Goal: Task Accomplishment & Management: Manage account settings

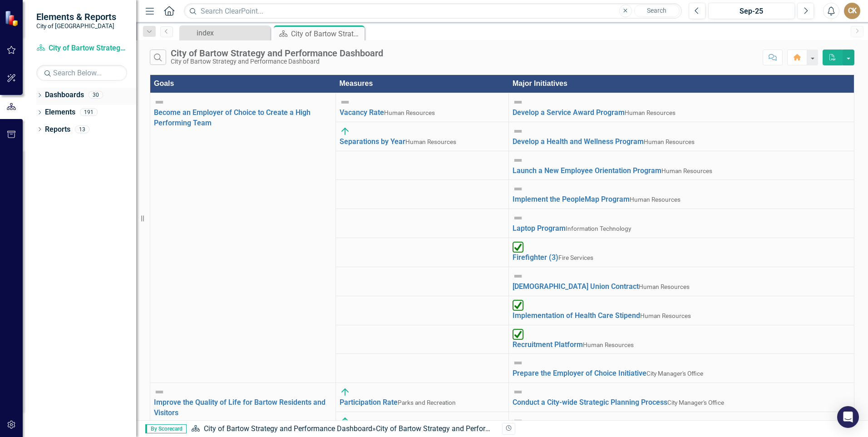
click at [64, 98] on link "Dashboards" at bounding box center [64, 95] width 39 height 10
click at [66, 106] on div "Elements" at bounding box center [60, 112] width 30 height 15
click at [67, 95] on link "Dashboards" at bounding box center [64, 95] width 39 height 10
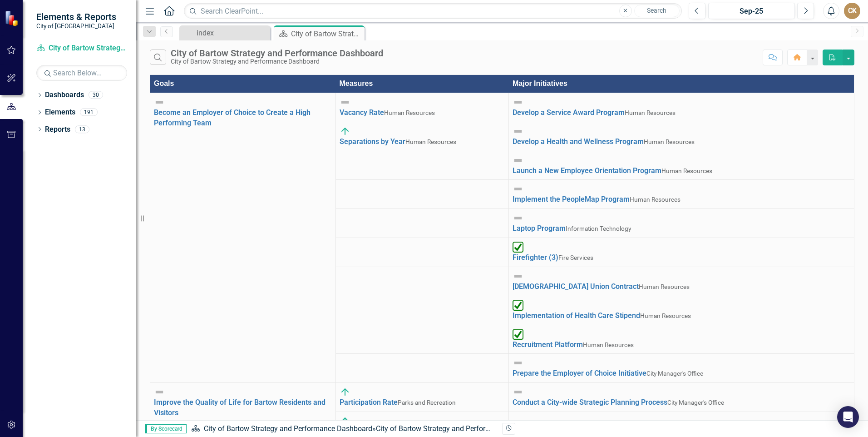
scroll to position [0, 0]
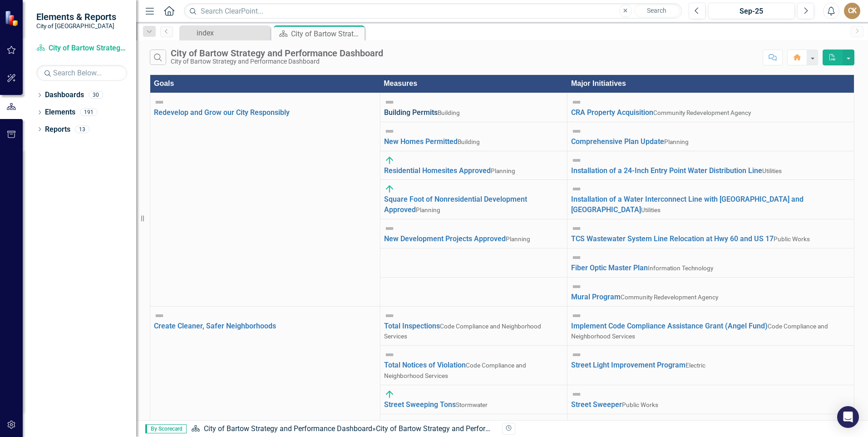
click at [431, 108] on link "Building Permits" at bounding box center [411, 112] width 54 height 9
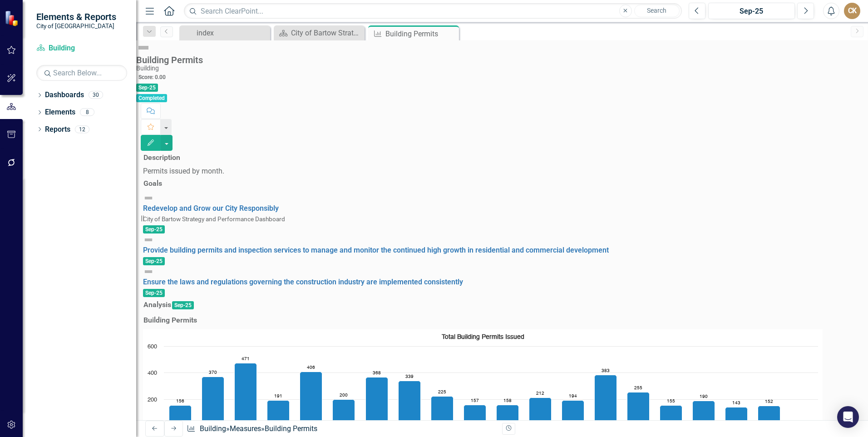
scroll to position [658, 0]
click at [49, 326] on div "Dropdown Dashboards 30 Dropdown City of Bartow Strategy and Performance Dashboa…" at bounding box center [79, 262] width 113 height 349
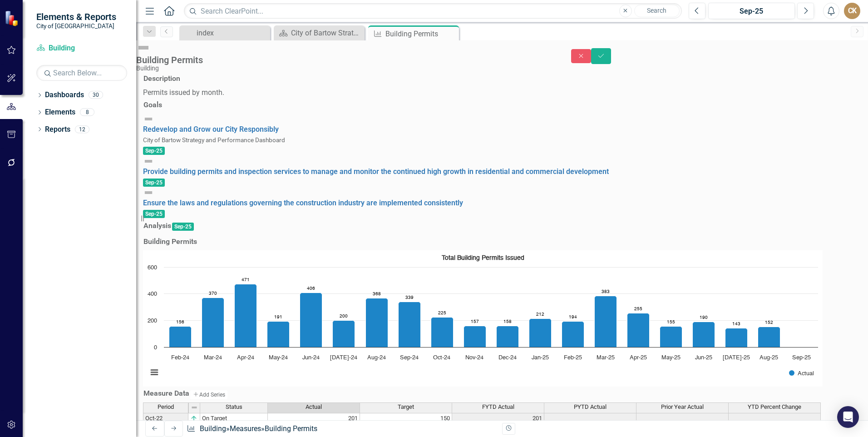
scroll to position [662, 0]
type textarea "2"
click at [143, 300] on div "Resize" at bounding box center [139, 218] width 7 height 437
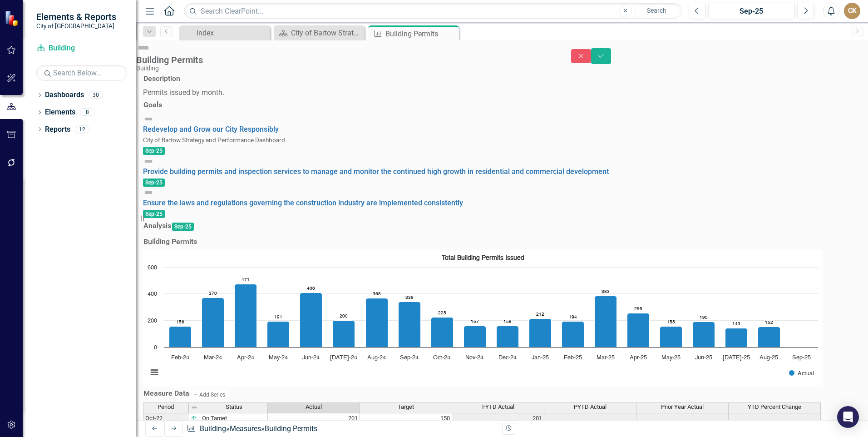
type textarea "118"
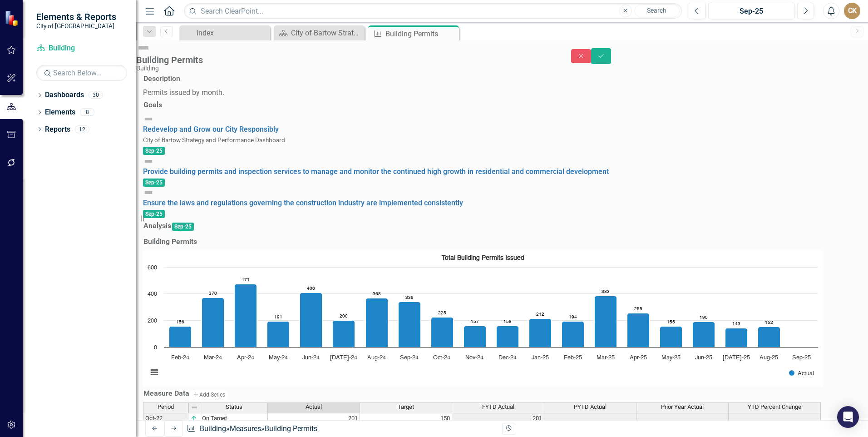
type textarea "118"
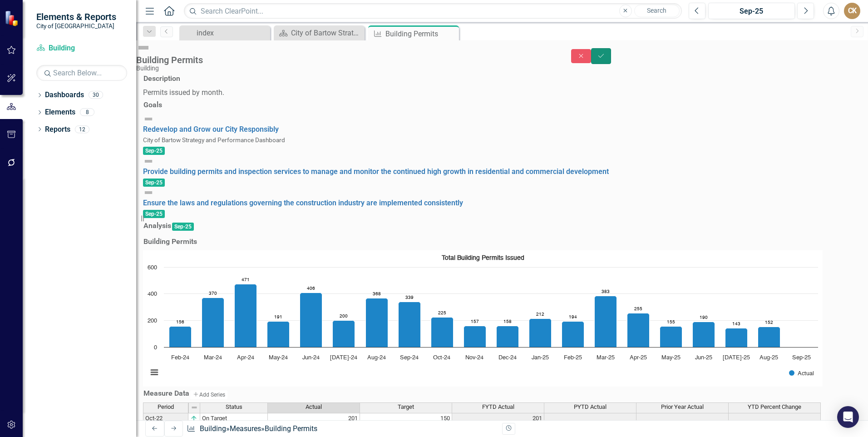
click at [605, 56] on icon "Save" at bounding box center [601, 56] width 8 height 6
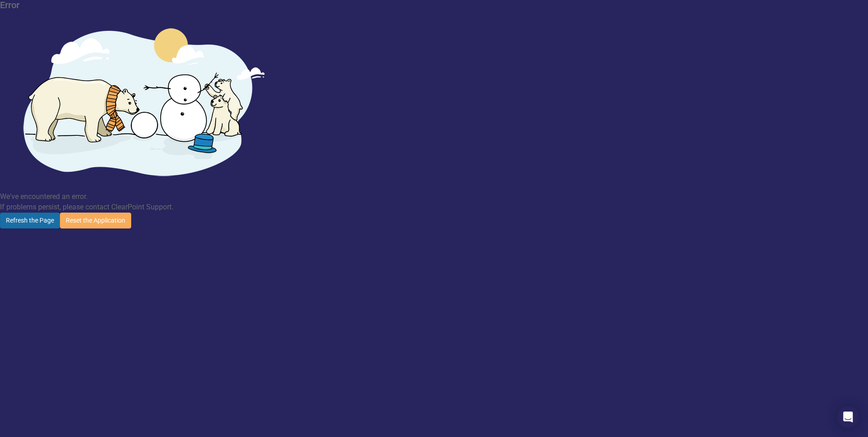
click at [60, 212] on button "Refresh the Page" at bounding box center [30, 220] width 60 height 16
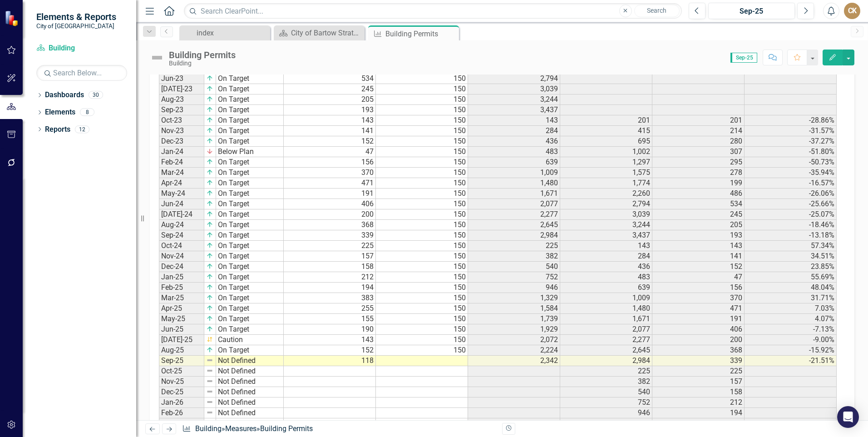
scroll to position [658, 0]
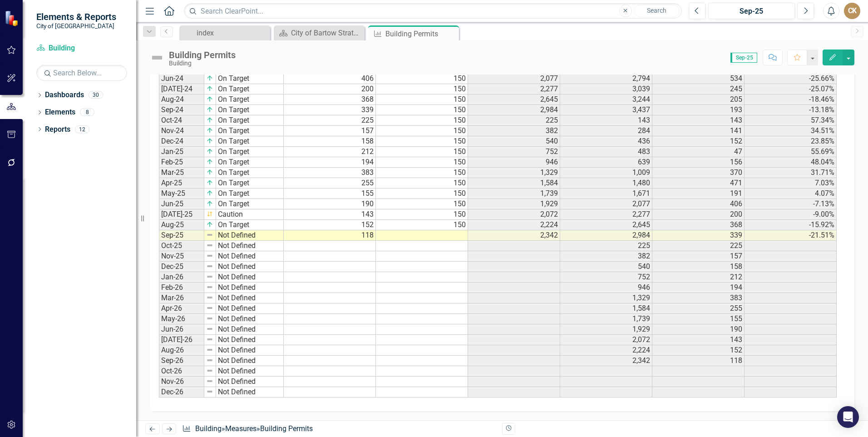
click at [428, 236] on td at bounding box center [422, 235] width 92 height 10
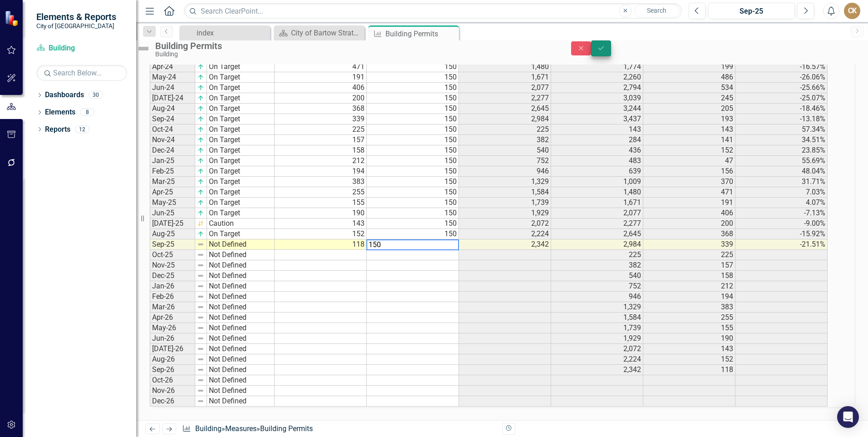
type textarea "150"
click at [605, 51] on icon "Save" at bounding box center [601, 48] width 8 height 6
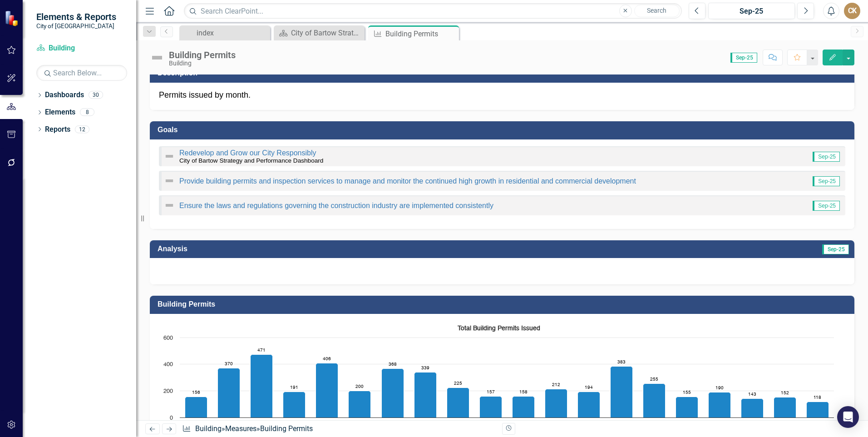
scroll to position [0, 0]
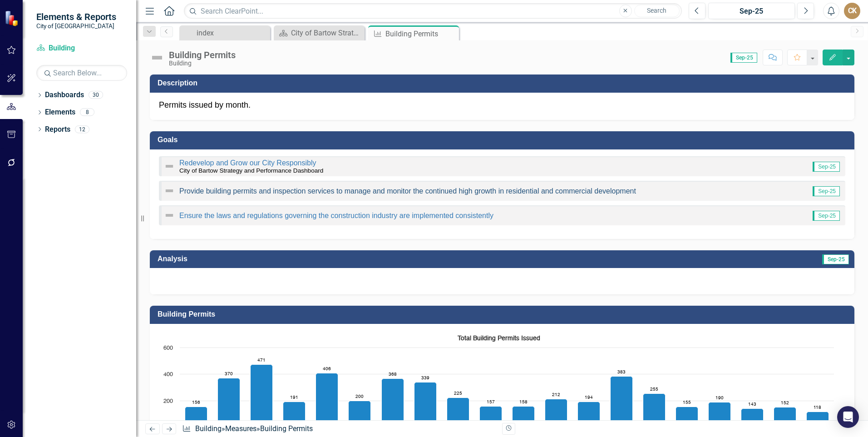
click at [208, 195] on link "Provide building permits and inspection services to manage and monitor the cont…" at bounding box center [407, 191] width 457 height 8
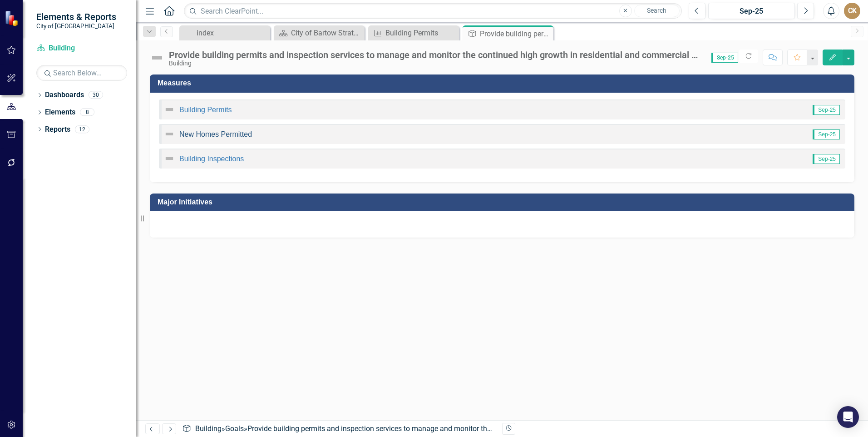
click at [234, 135] on link "New Homes Permitted" at bounding box center [215, 134] width 73 height 8
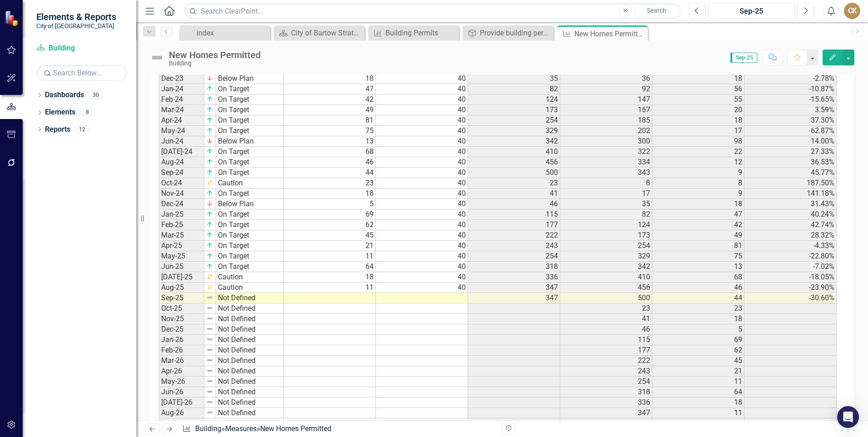
scroll to position [635, 0]
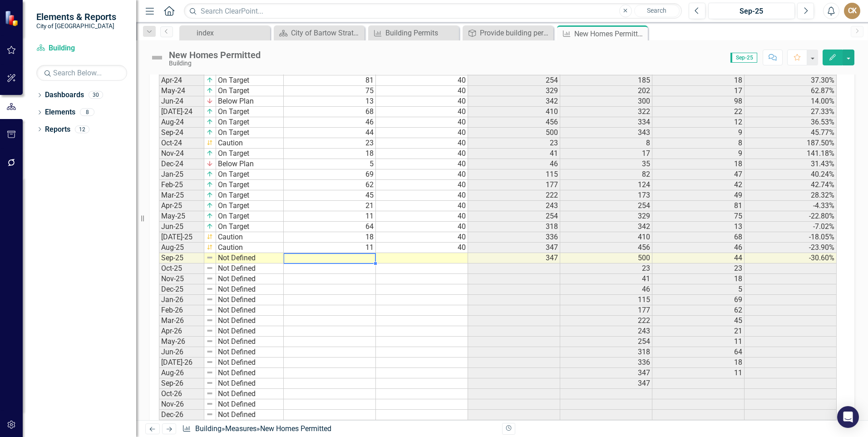
click at [366, 261] on td at bounding box center [330, 258] width 92 height 10
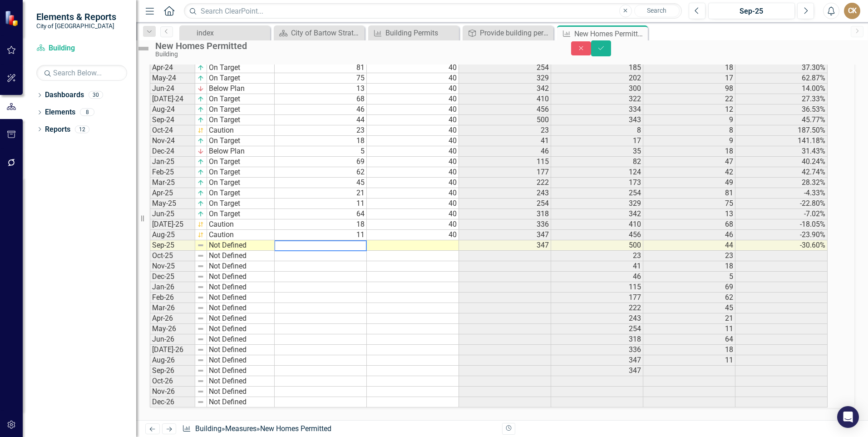
scroll to position [639, 0]
type textarea "37"
click at [423, 250] on td at bounding box center [413, 244] width 92 height 10
click at [605, 50] on icon "Save" at bounding box center [601, 48] width 8 height 6
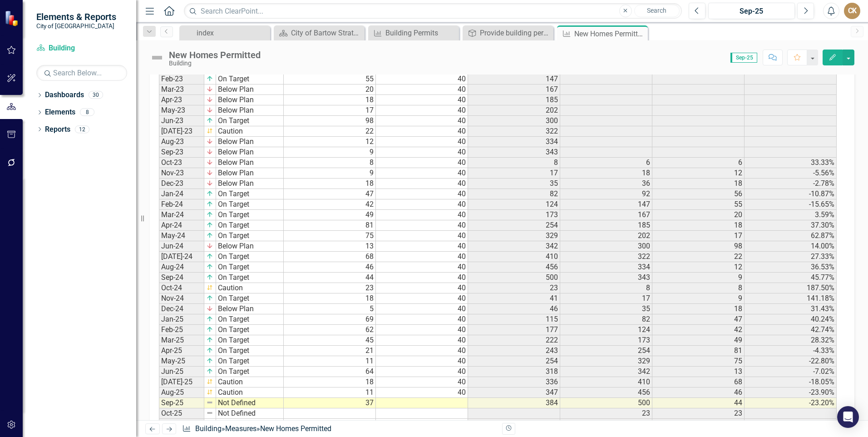
scroll to position [590, 0]
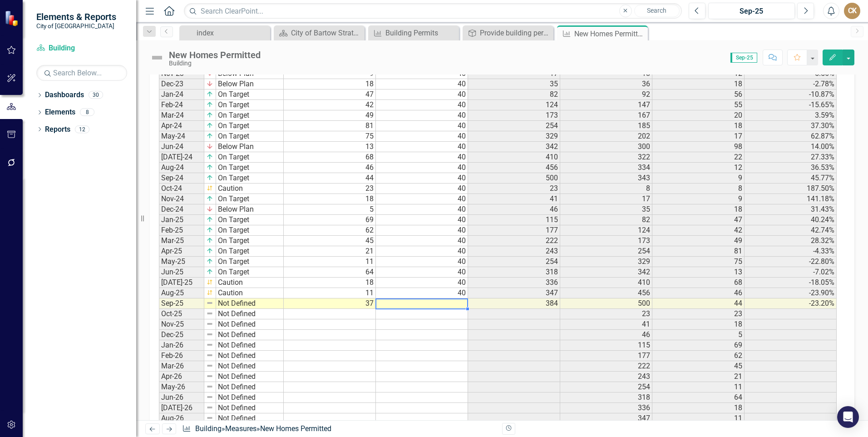
click at [439, 304] on td at bounding box center [422, 303] width 92 height 10
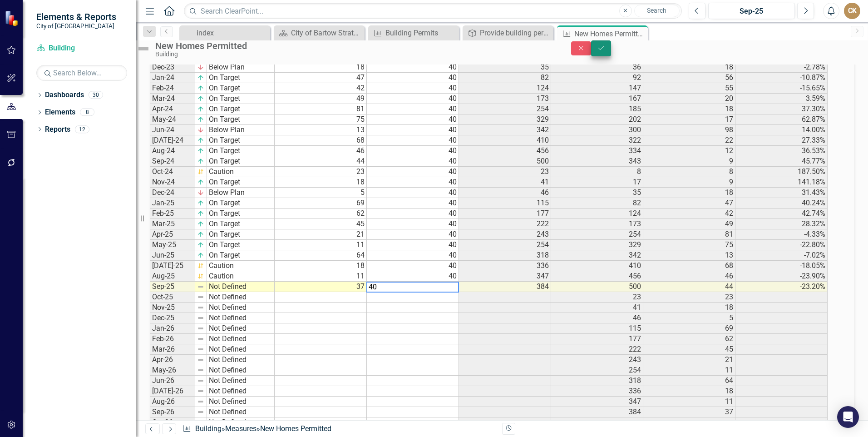
type textarea "40"
click at [611, 56] on button "Save" at bounding box center [601, 48] width 20 height 16
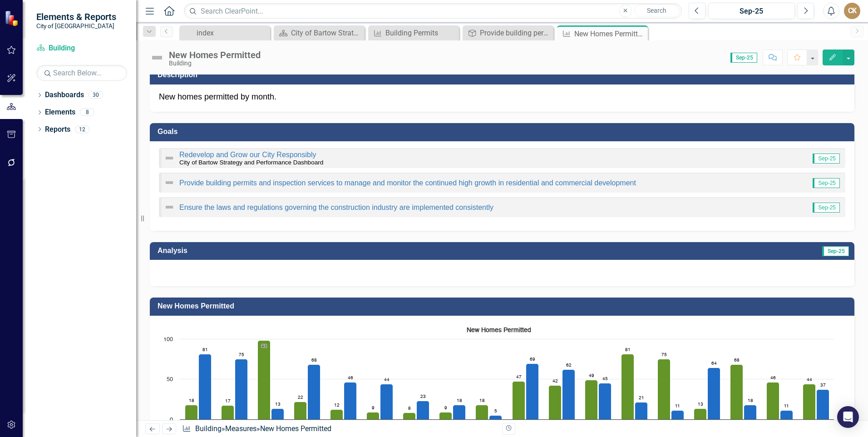
scroll to position [0, 0]
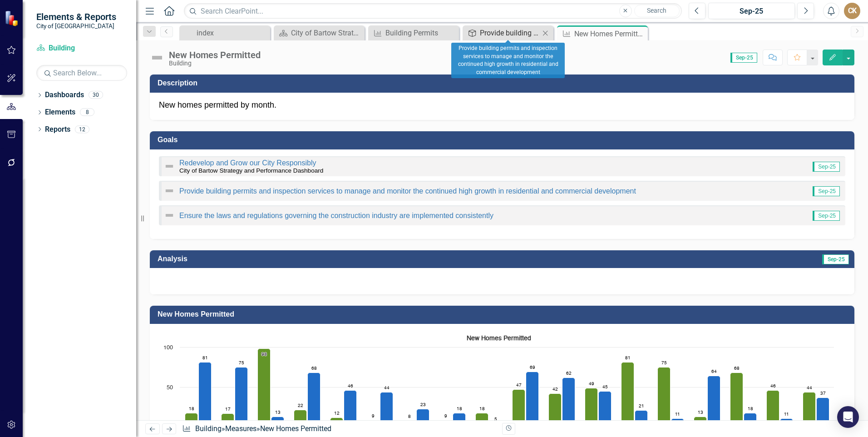
click at [524, 30] on div "Provide building permits and inspection services to manage and monitor the cont…" at bounding box center [510, 32] width 60 height 11
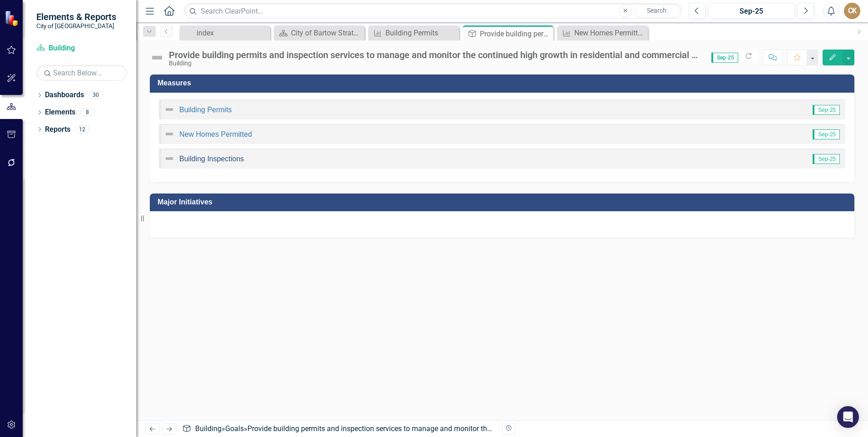
click at [207, 159] on link "Building Inspections" at bounding box center [211, 159] width 64 height 8
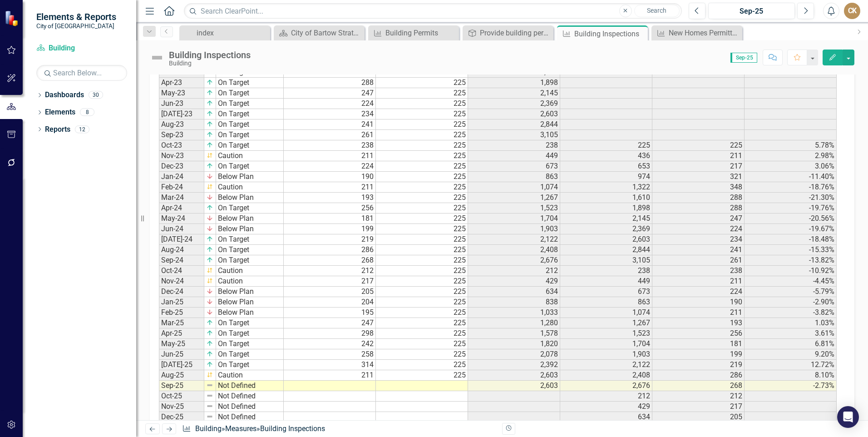
scroll to position [499, 0]
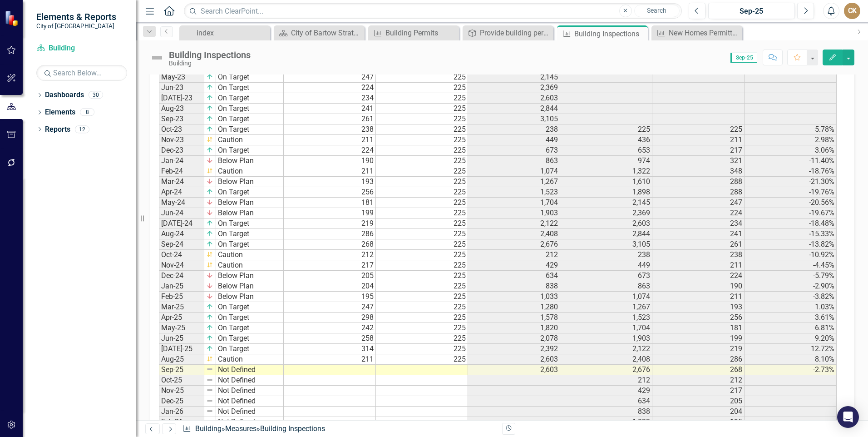
click at [353, 373] on td at bounding box center [330, 369] width 92 height 10
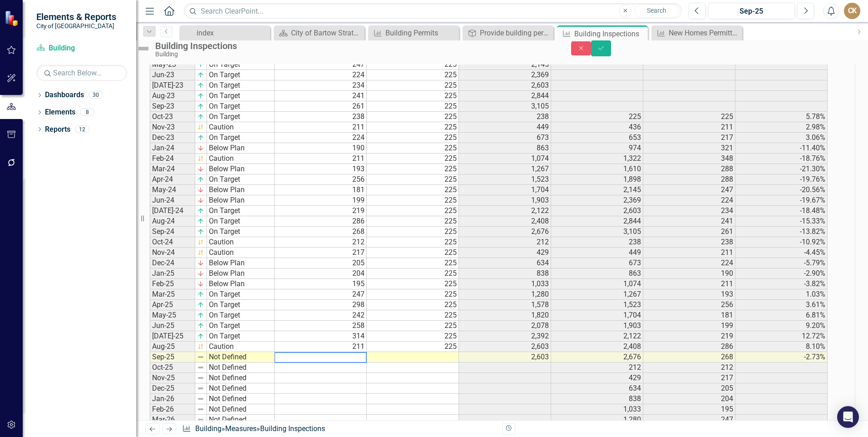
scroll to position [503, 0]
click at [150, 375] on div "Period Status Actual Target FYTD Actual PYTD Actual Prior Year Actual YTD Perce…" at bounding box center [150, 242] width 0 height 543
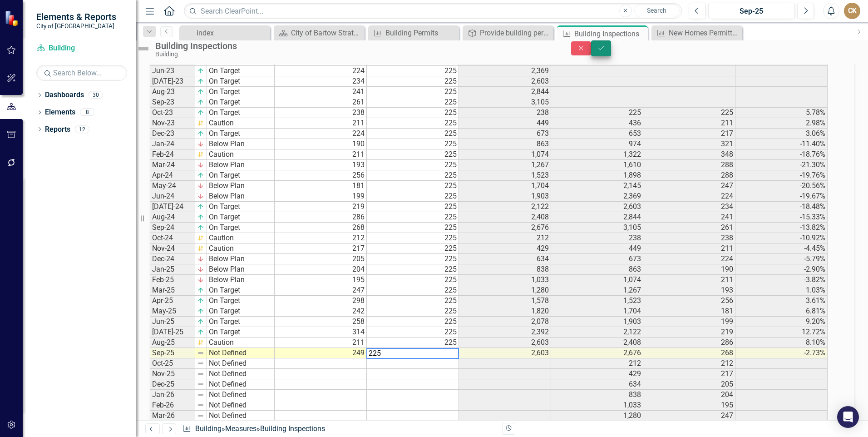
type textarea "225"
click at [605, 51] on icon "Save" at bounding box center [601, 48] width 8 height 6
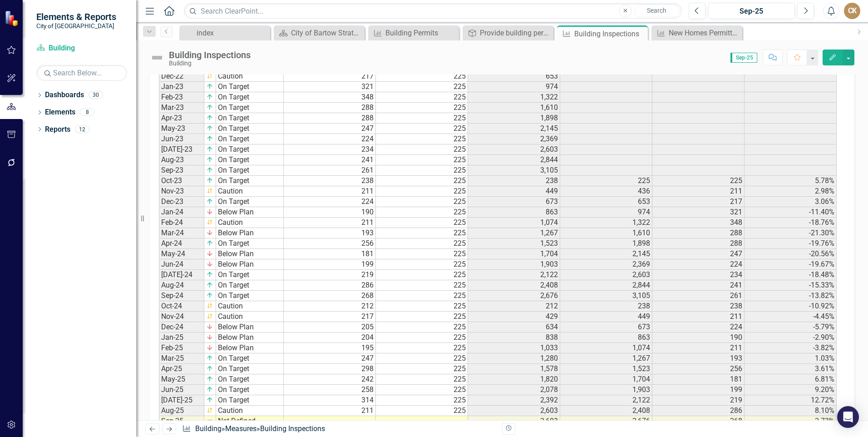
scroll to position [499, 0]
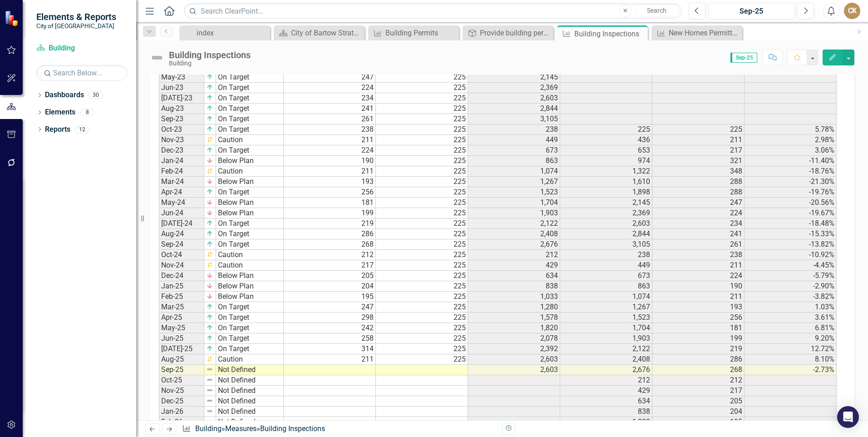
click at [159, 354] on div "Period Status Actual Target FYTD Actual PYTD Actual Prior Year Actual YTD Perce…" at bounding box center [159, 259] width 0 height 543
click at [344, 370] on td at bounding box center [330, 369] width 92 height 10
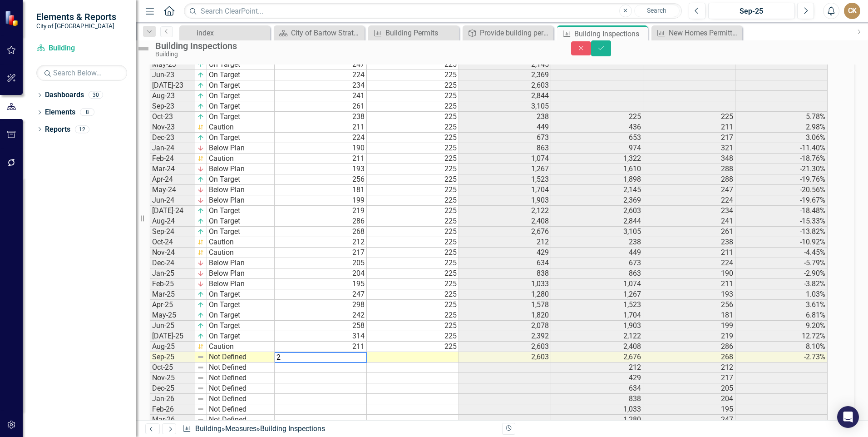
scroll to position [503, 0]
click at [406, 358] on td at bounding box center [413, 353] width 92 height 10
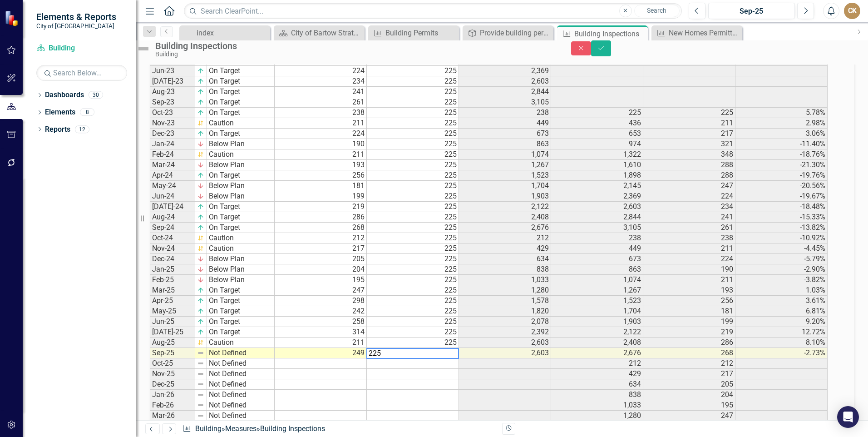
type textarea "225"
click at [637, 306] on td "1,523" at bounding box center [597, 300] width 92 height 10
click at [605, 51] on icon "Save" at bounding box center [601, 48] width 8 height 6
